Goal: Task Accomplishment & Management: Manage account settings

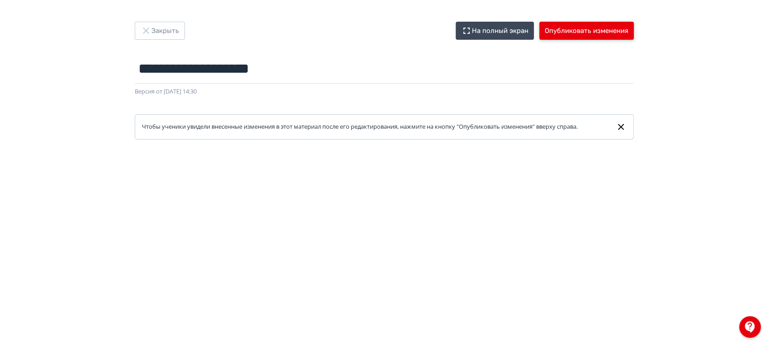
drag, startPoint x: 0, startPoint y: 0, endPoint x: 590, endPoint y: 28, distance: 590.9
click at [590, 28] on button "Опубликовать изменения" at bounding box center [586, 31] width 94 height 18
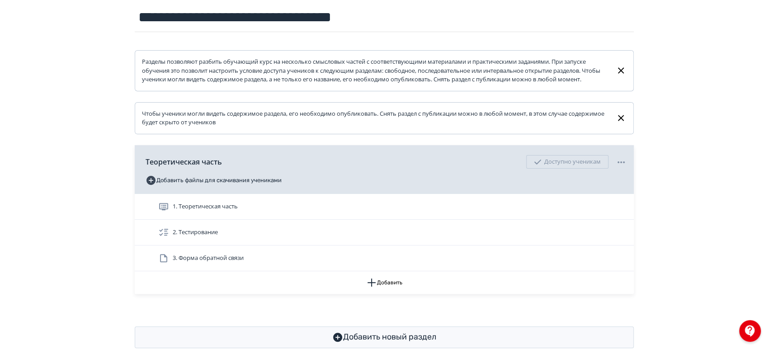
scroll to position [135, 0]
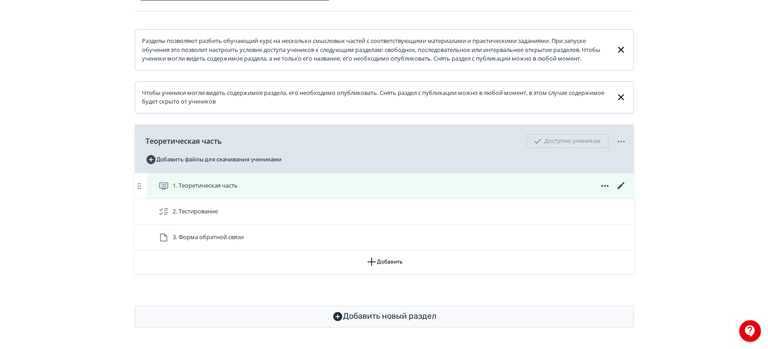
click at [616, 187] on icon at bounding box center [621, 185] width 11 height 11
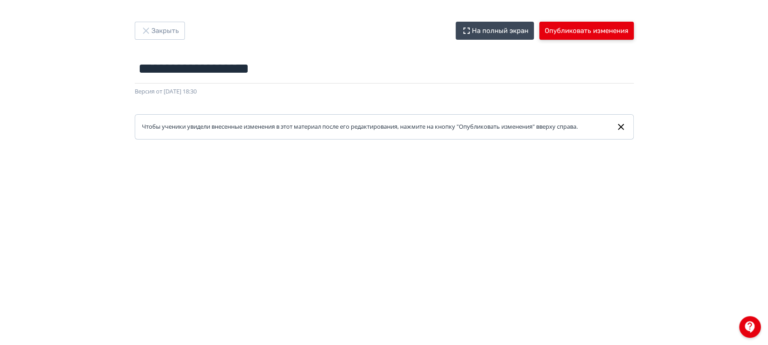
click at [586, 26] on button "Опубликовать изменения" at bounding box center [586, 31] width 94 height 18
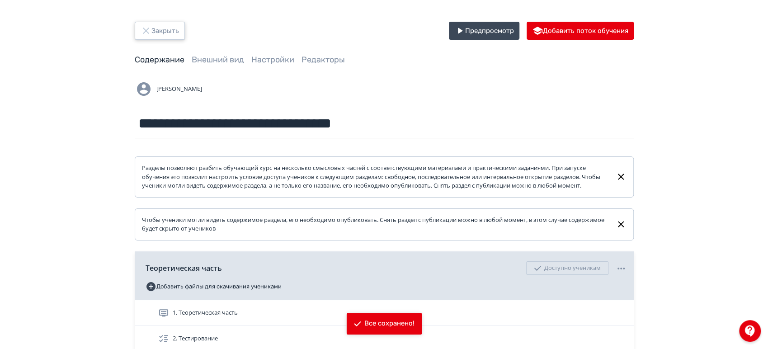
click at [144, 27] on icon "button" at bounding box center [146, 30] width 11 height 11
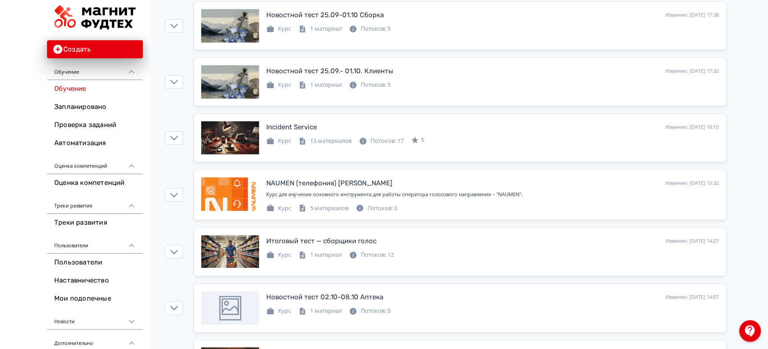
scroll to position [502, 0]
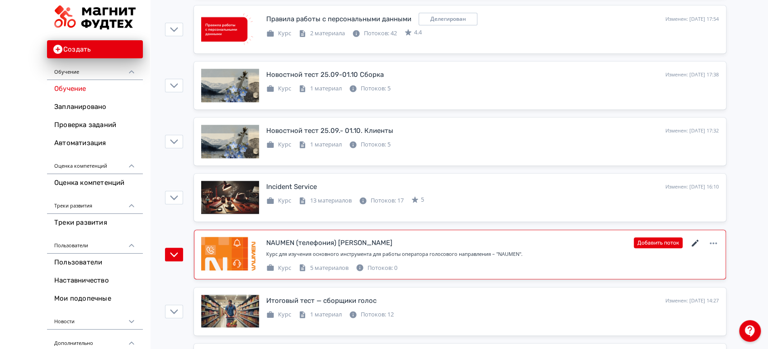
click at [695, 241] on icon at bounding box center [695, 243] width 7 height 7
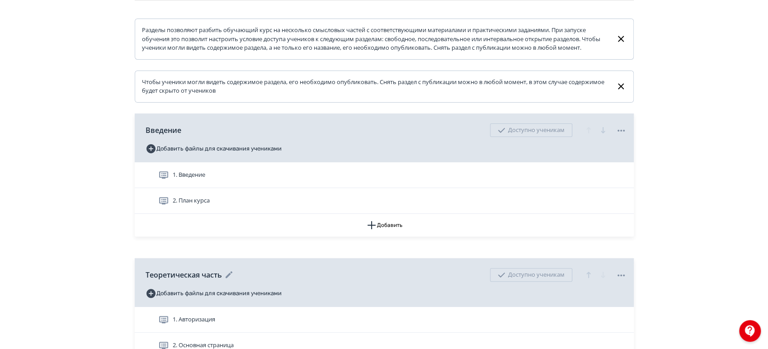
scroll to position [280, 0]
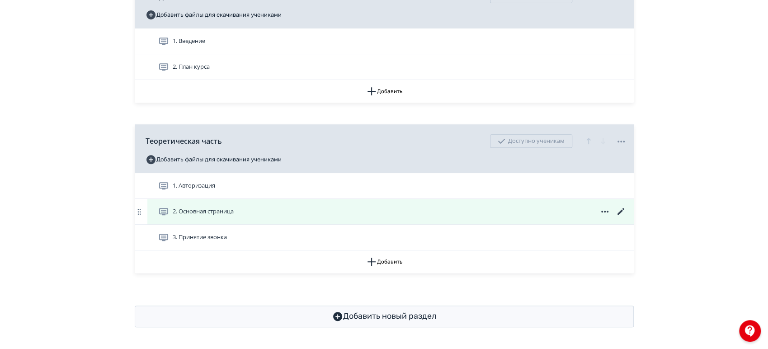
click at [543, 220] on div "2. Основная страница" at bounding box center [390, 211] width 486 height 25
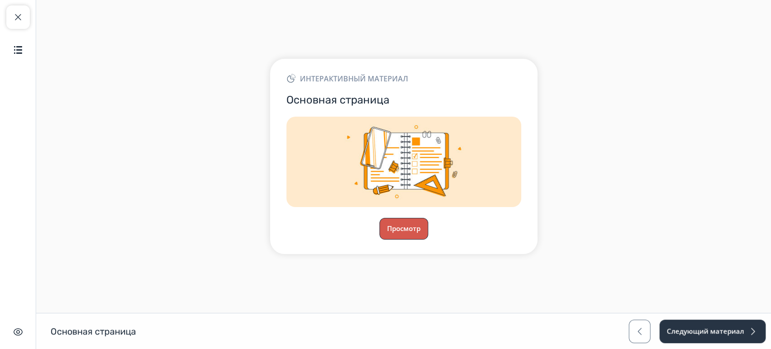
click at [400, 225] on button "Просмотр" at bounding box center [404, 229] width 49 height 22
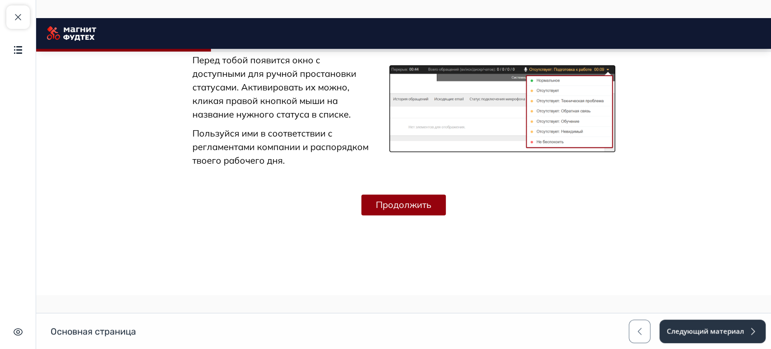
scroll to position [1023, 0]
click at [409, 202] on button "Продолжить" at bounding box center [404, 204] width 85 height 21
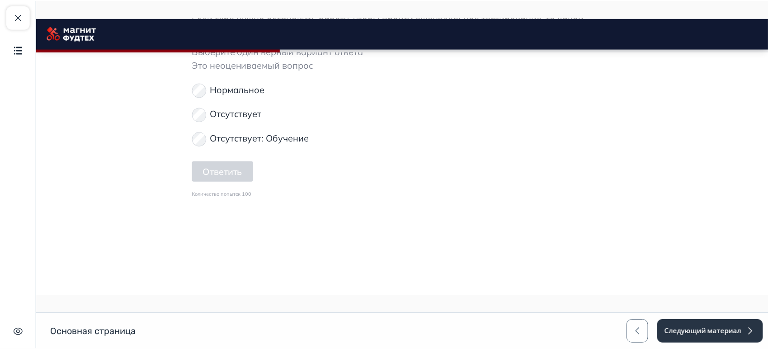
scroll to position [1383, 0]
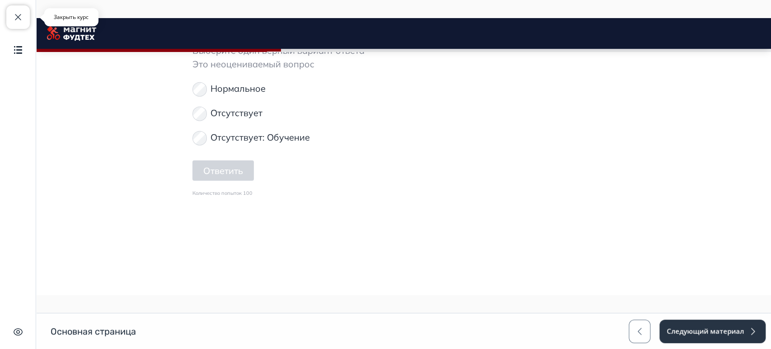
click at [24, 20] on button "Закрыть курс" at bounding box center [18, 17] width 24 height 24
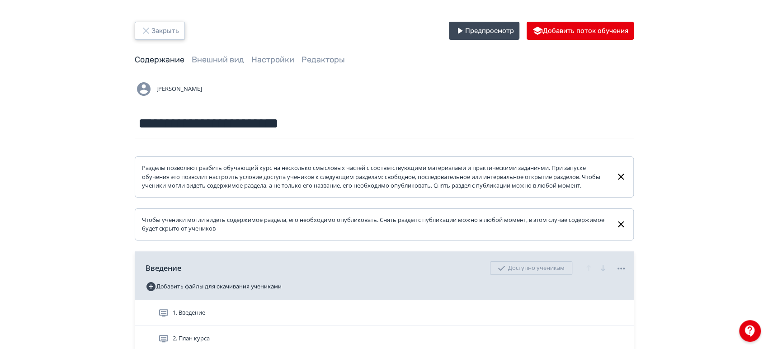
click at [170, 33] on button "Закрыть" at bounding box center [160, 31] width 50 height 18
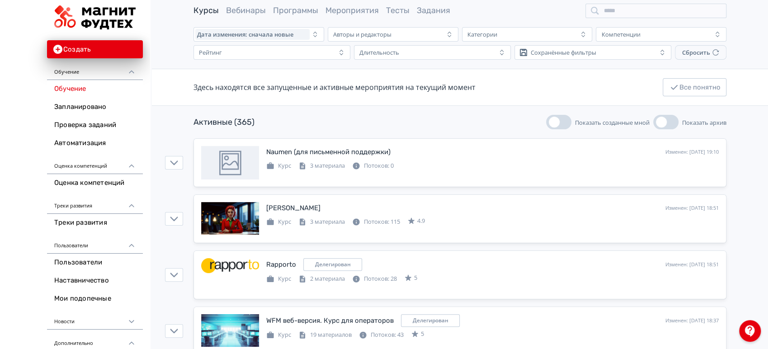
scroll to position [50, 0]
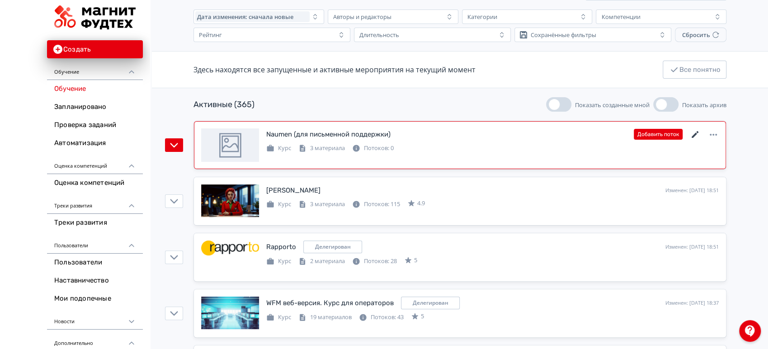
click at [693, 133] on icon at bounding box center [695, 134] width 11 height 11
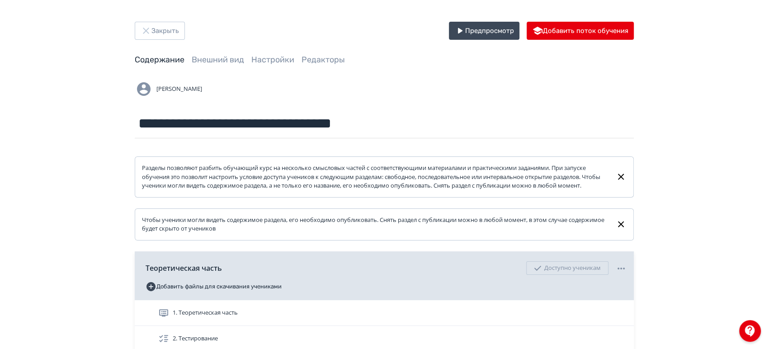
scroll to position [135, 0]
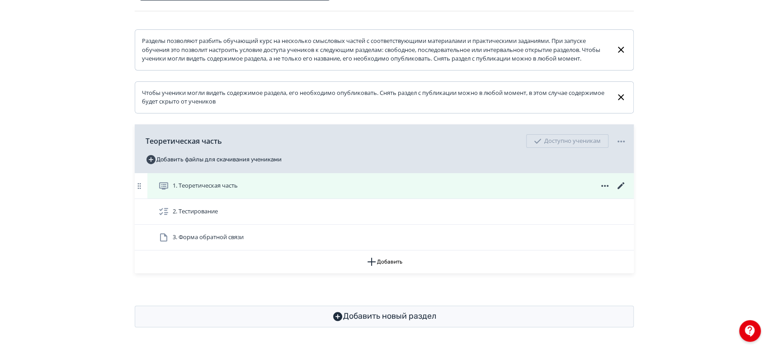
click at [622, 183] on icon at bounding box center [621, 185] width 11 height 11
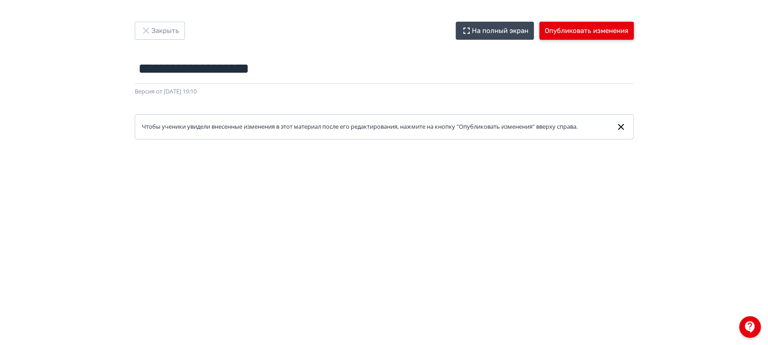
click at [604, 27] on button "Опубликовать изменения" at bounding box center [586, 31] width 94 height 18
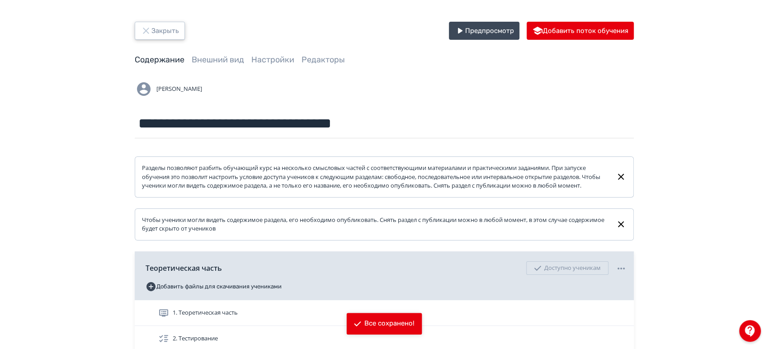
click at [166, 30] on button "Закрыть" at bounding box center [160, 31] width 50 height 18
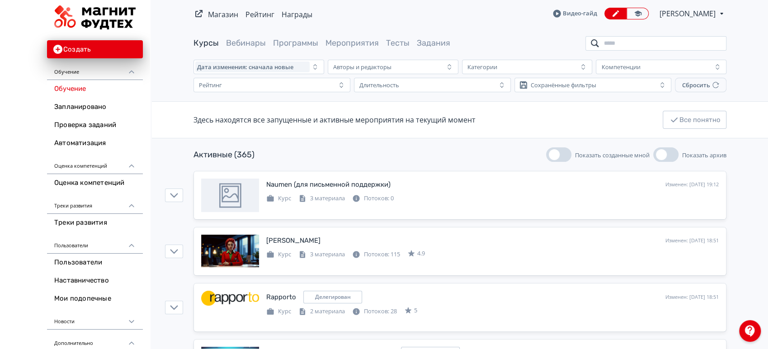
click at [693, 44] on input "search" at bounding box center [655, 43] width 141 height 14
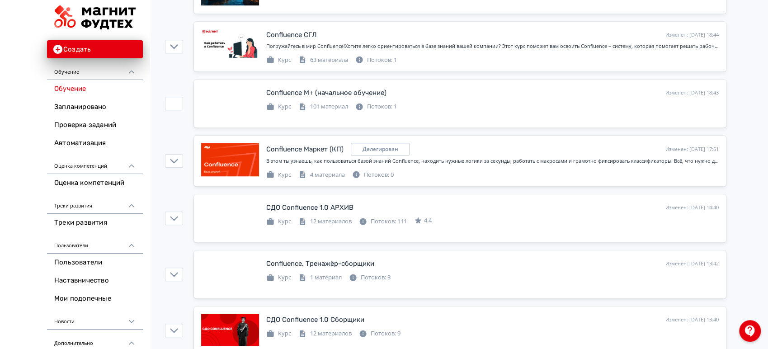
scroll to position [351, 0]
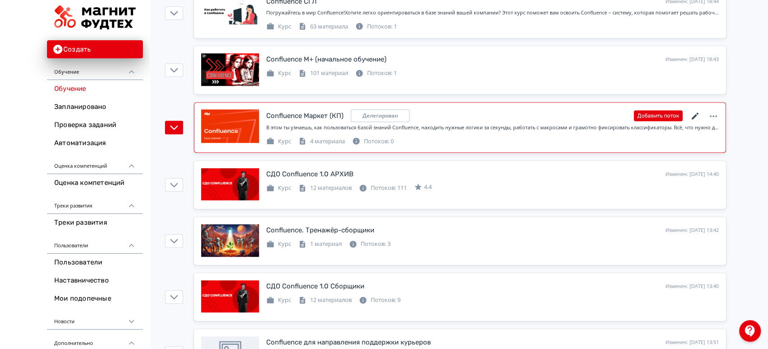
type input "***"
click at [694, 113] on icon at bounding box center [695, 116] width 11 height 11
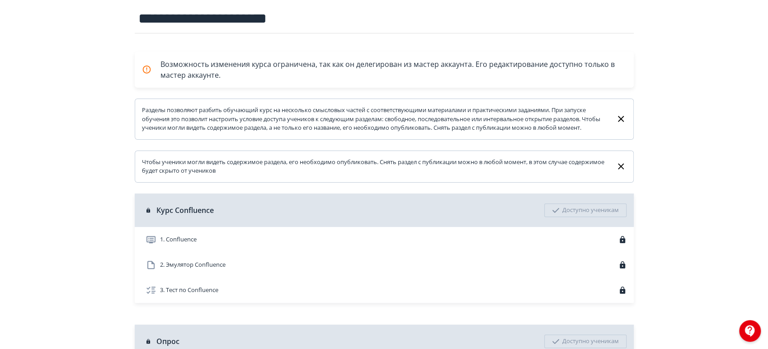
scroll to position [191, 0]
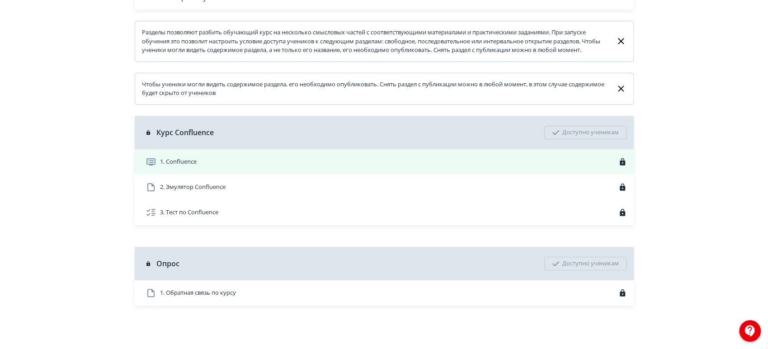
click at [444, 166] on div "1. Confluence" at bounding box center [386, 161] width 481 height 11
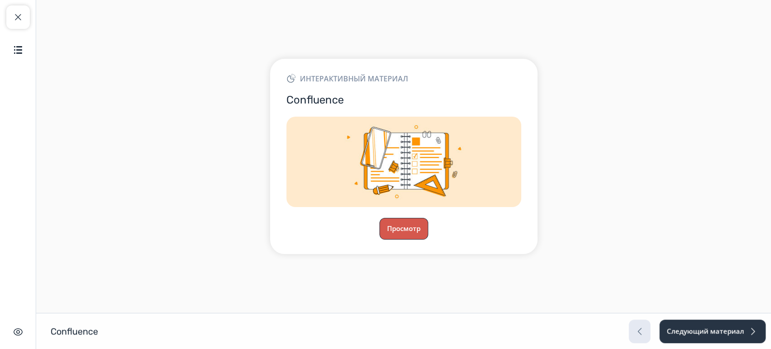
click at [406, 235] on button "Просмотр" at bounding box center [404, 229] width 49 height 22
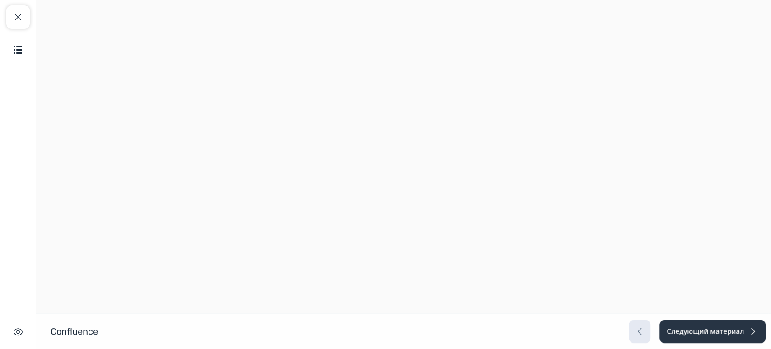
click at [30, 16] on div "Закрыть курс Содержание Скрыть интерфейс" at bounding box center [18, 174] width 36 height 349
click at [22, 17] on span "button" at bounding box center [18, 17] width 11 height 11
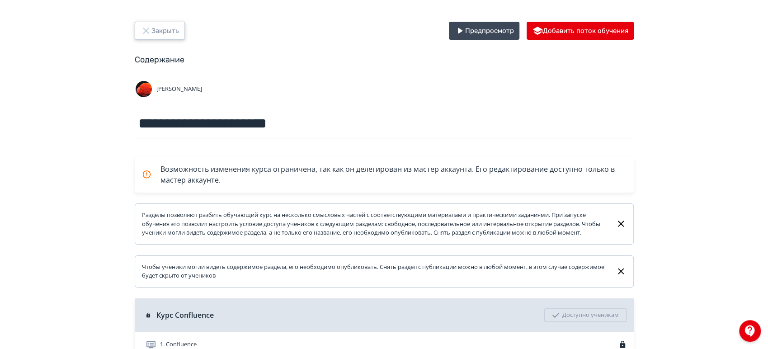
click at [156, 23] on button "Закрыть" at bounding box center [160, 31] width 50 height 18
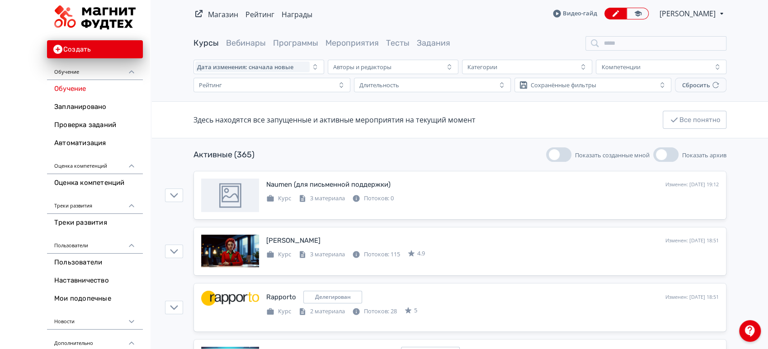
click at [715, 14] on span "[PERSON_NAME]" at bounding box center [687, 13] width 57 height 11
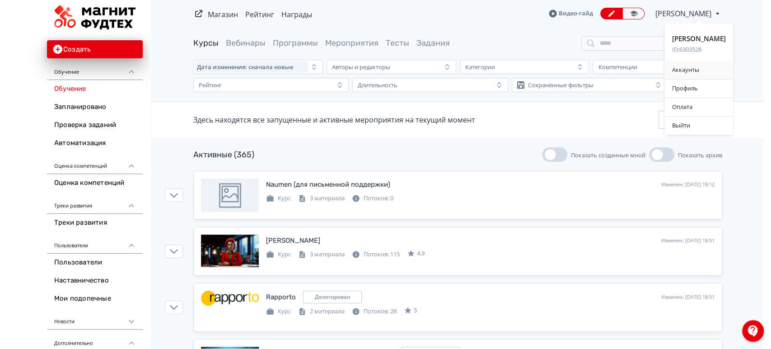
click at [702, 71] on div "Аккаунты" at bounding box center [699, 70] width 68 height 18
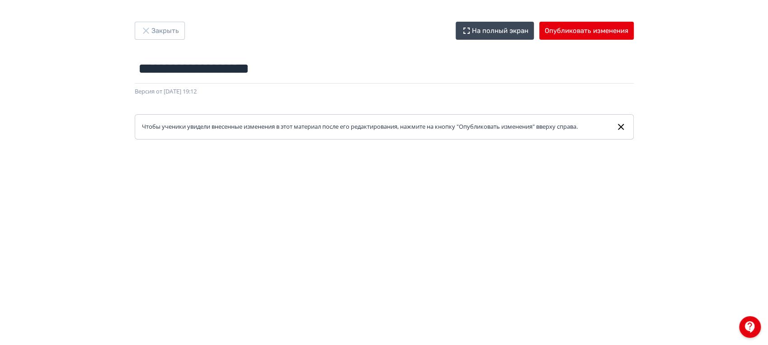
click at [598, 19] on div "**********" at bounding box center [384, 172] width 768 height 345
click at [598, 27] on button "Опубликовать изменения" at bounding box center [586, 31] width 94 height 18
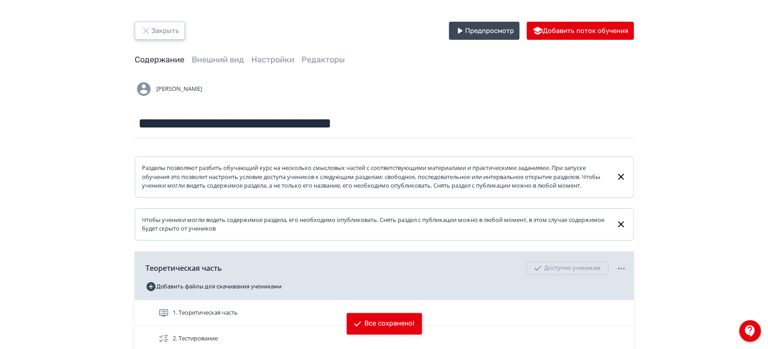
click at [162, 33] on button "Закрыть" at bounding box center [160, 31] width 50 height 18
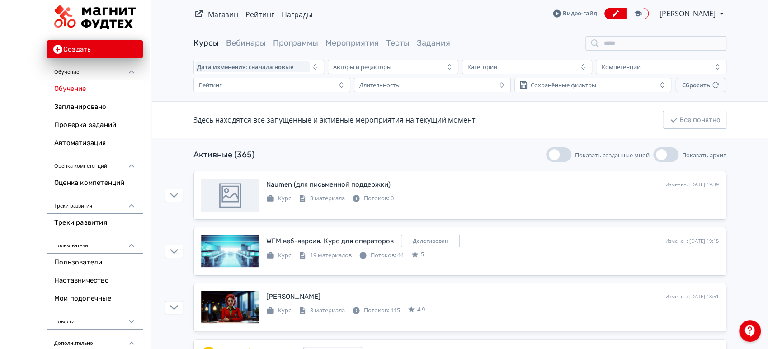
click at [703, 8] on div "Видео-[PERSON_NAME] PRO Повысьте эффективность платформы при помощи дополнитель…" at bounding box center [640, 14] width 174 height 12
click at [687, 15] on span "[PERSON_NAME]" at bounding box center [687, 13] width 57 height 11
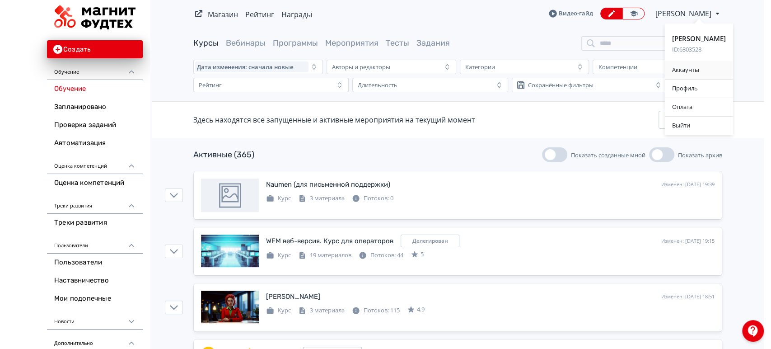
click at [691, 72] on div "Аккаунты" at bounding box center [699, 70] width 68 height 18
